Goal: Use online tool/utility: Utilize a website feature to perform a specific function

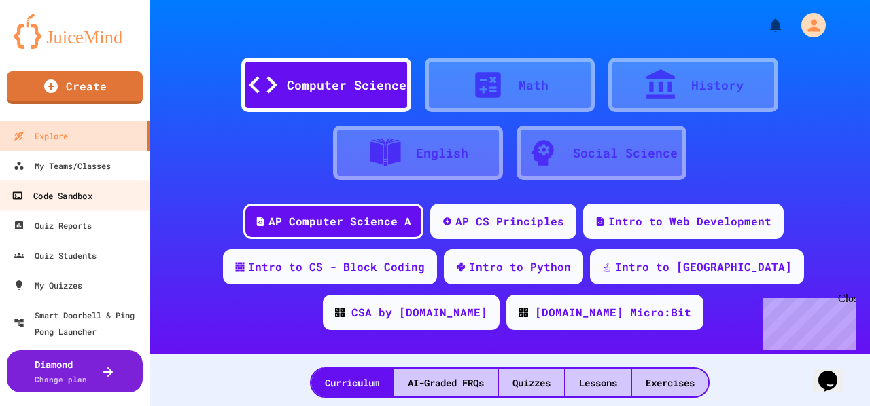
click at [91, 190] on div "Code Sandbox" at bounding box center [52, 196] width 80 height 17
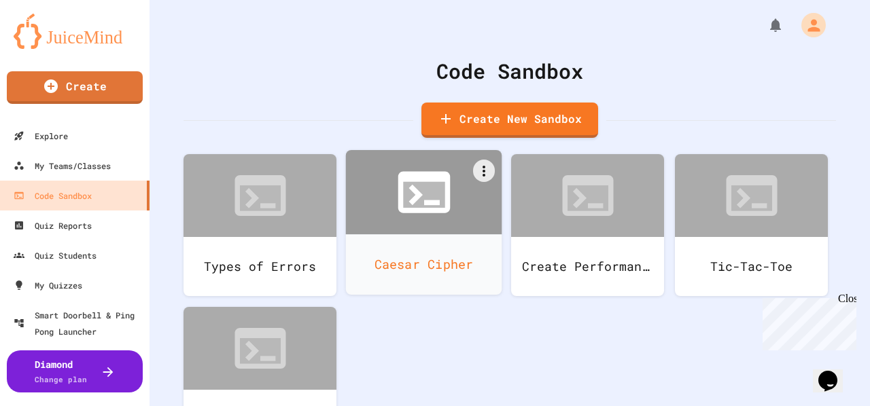
click at [432, 224] on icon at bounding box center [424, 192] width 63 height 63
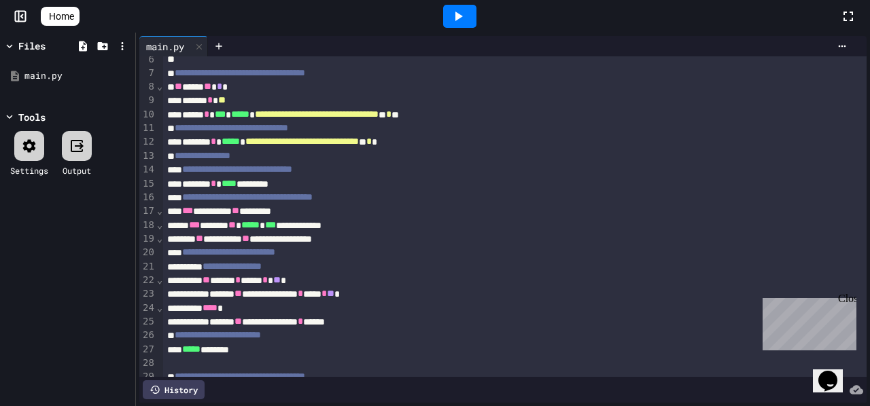
scroll to position [18, 0]
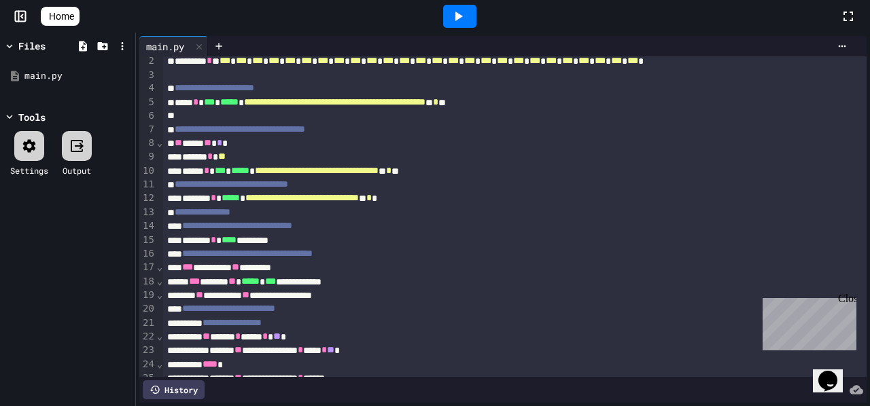
click at [474, 15] on div at bounding box center [459, 16] width 33 height 23
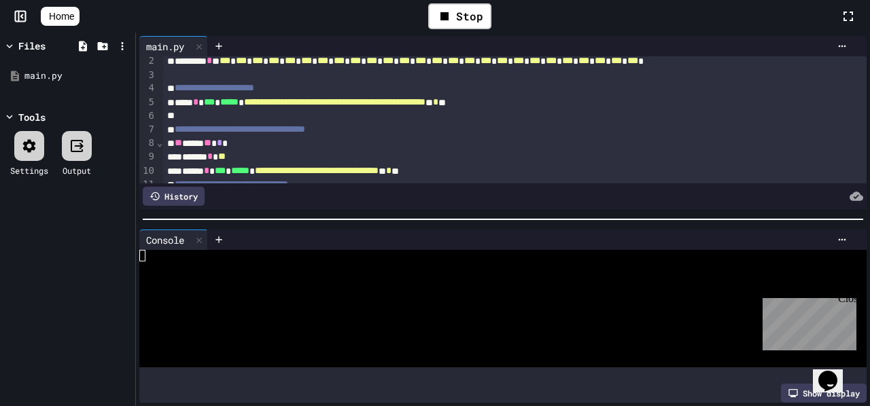
click at [216, 262] on div at bounding box center [490, 268] width 703 height 12
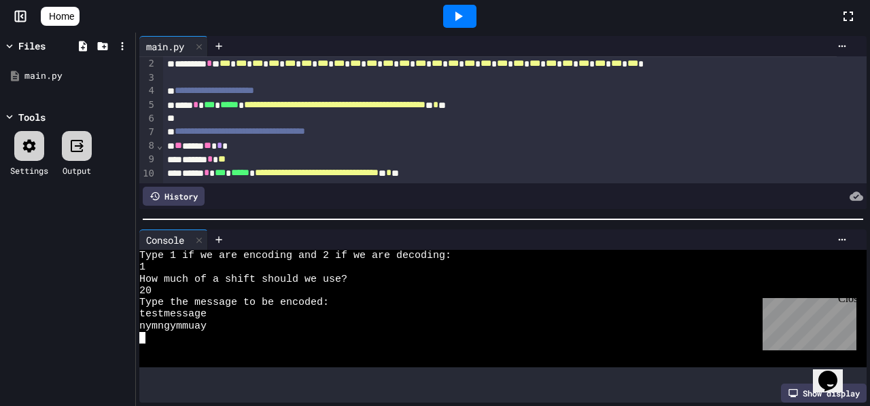
scroll to position [0, 0]
